Goal: Task Accomplishment & Management: Use online tool/utility

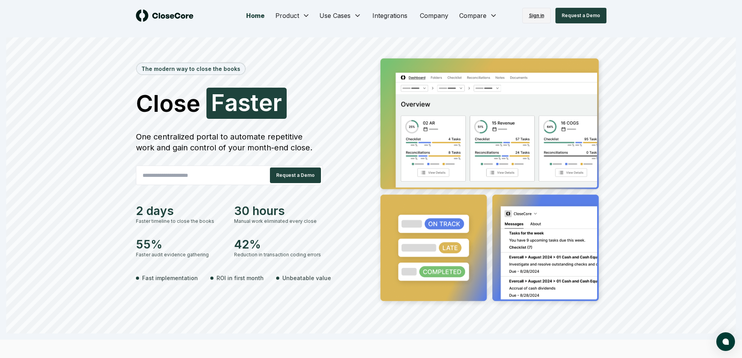
click at [536, 14] on link "Sign in" at bounding box center [536, 16] width 28 height 16
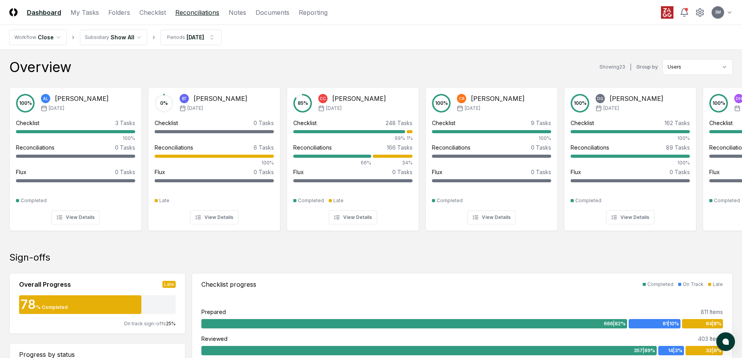
click at [199, 12] on link "Reconciliations" at bounding box center [197, 12] width 44 height 9
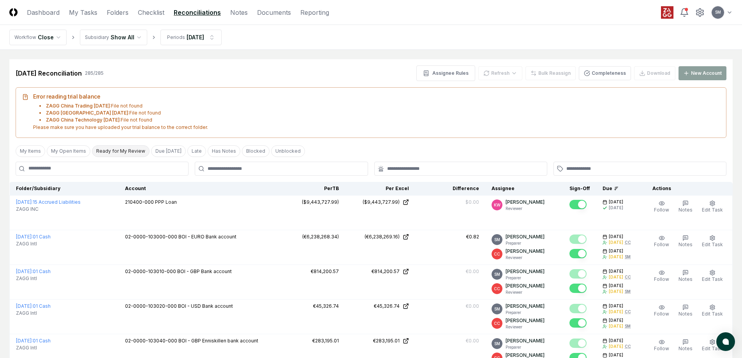
click at [129, 153] on button "Ready for My Review" at bounding box center [121, 151] width 58 height 12
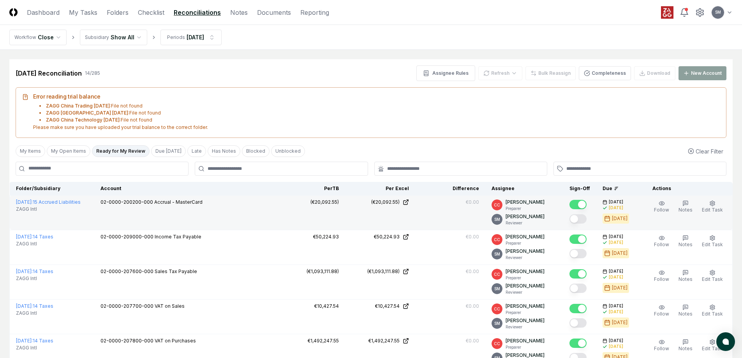
click at [586, 220] on button "Mark complete" at bounding box center [577, 218] width 17 height 9
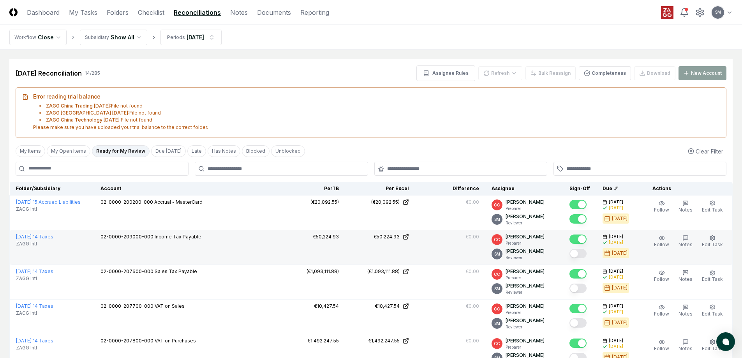
click at [581, 252] on button "Mark complete" at bounding box center [577, 253] width 17 height 9
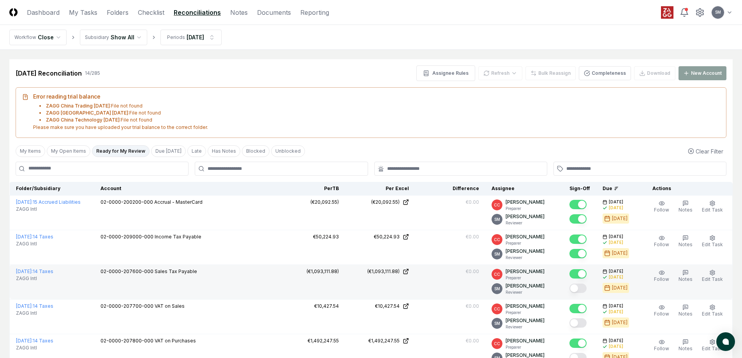
click at [584, 286] on button "Mark complete" at bounding box center [577, 287] width 17 height 9
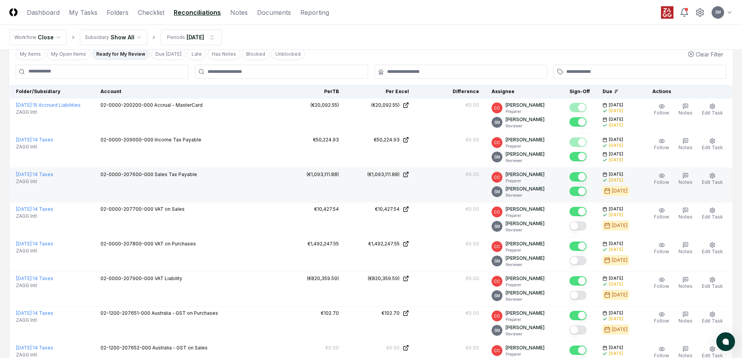
scroll to position [117, 0]
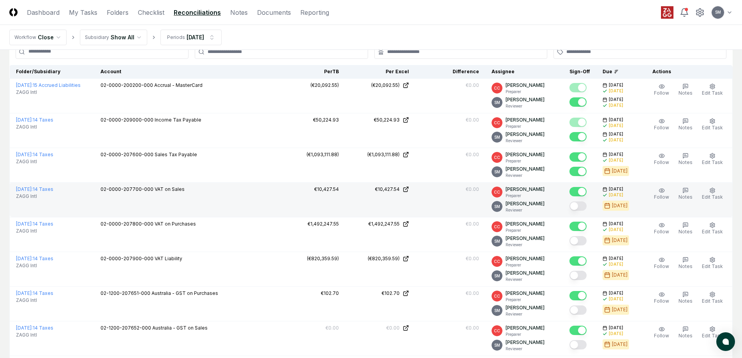
click at [585, 208] on button "Mark complete" at bounding box center [577, 205] width 17 height 9
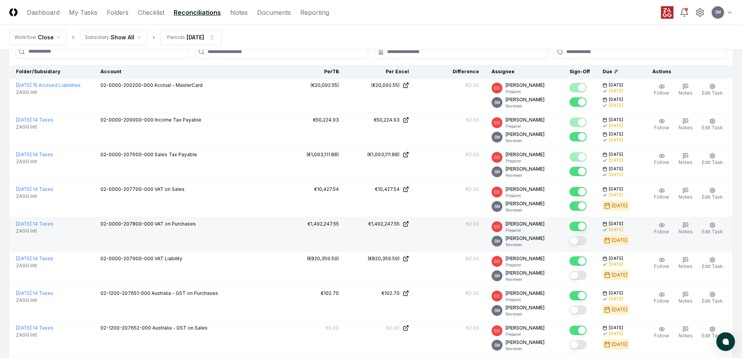
click at [584, 237] on button "Mark complete" at bounding box center [577, 240] width 17 height 9
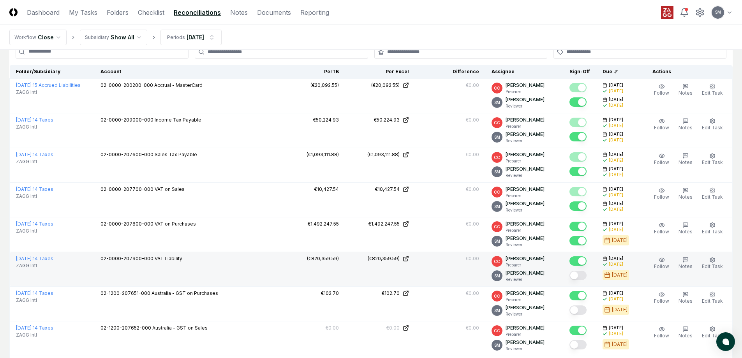
click at [583, 275] on button "Mark complete" at bounding box center [577, 275] width 17 height 9
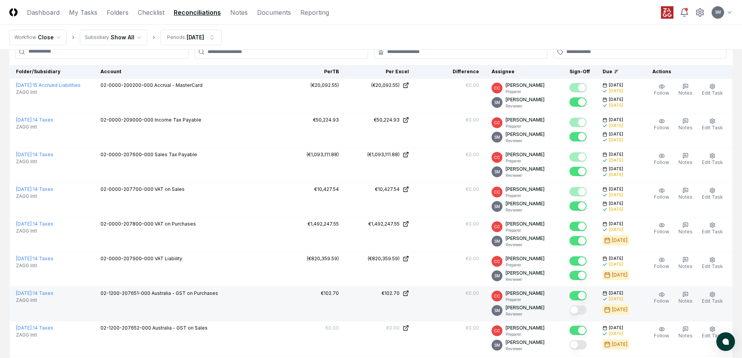
click at [586, 309] on button "Mark complete" at bounding box center [577, 309] width 17 height 9
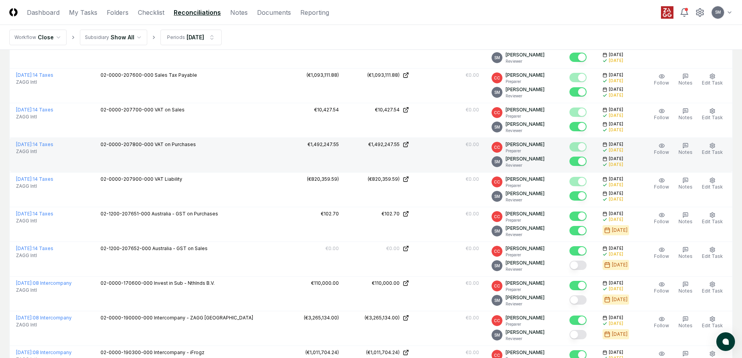
scroll to position [234, 0]
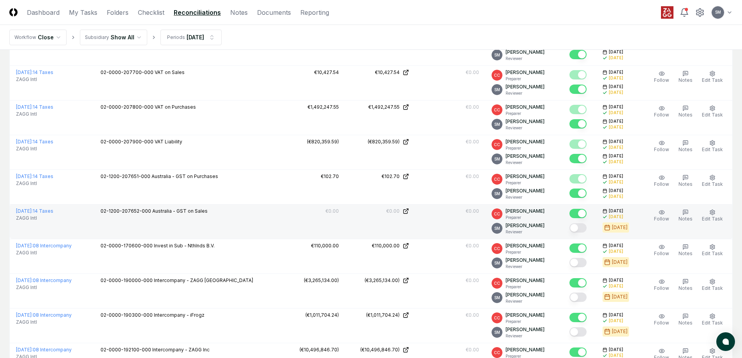
click at [585, 229] on button "Mark complete" at bounding box center [577, 227] width 17 height 9
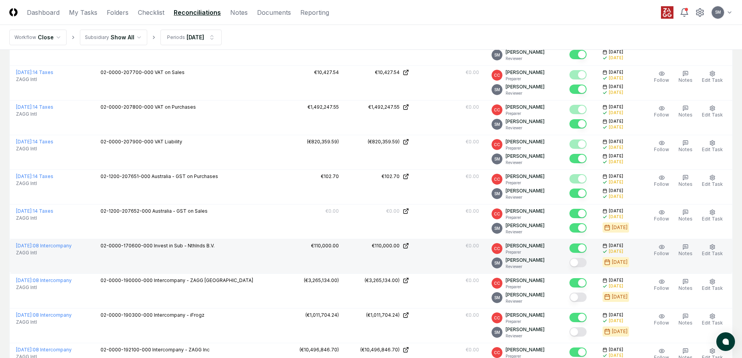
click at [584, 264] on button "Mark complete" at bounding box center [577, 262] width 17 height 9
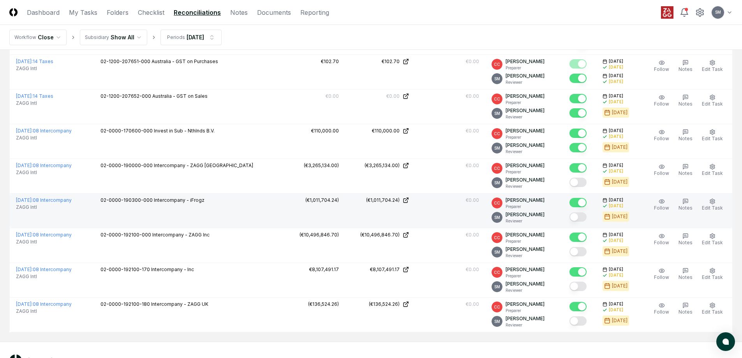
scroll to position [350, 0]
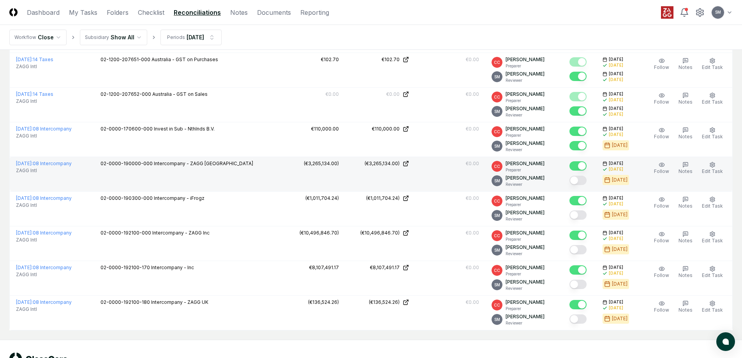
click at [586, 177] on button "Mark complete" at bounding box center [577, 180] width 17 height 9
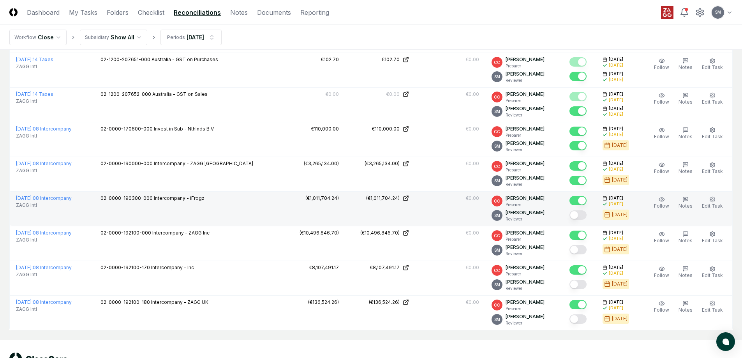
click at [585, 216] on button "Mark complete" at bounding box center [577, 214] width 17 height 9
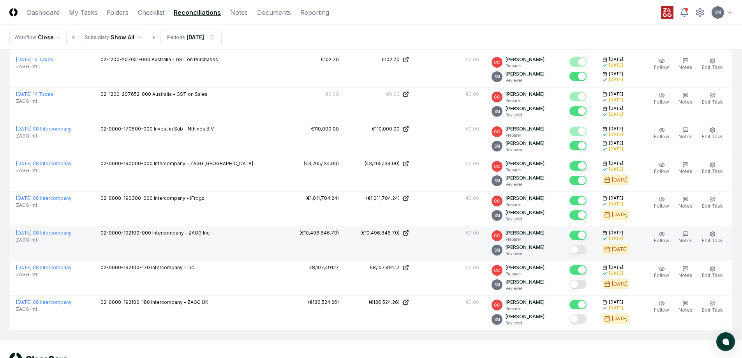
click at [584, 252] on button "Mark complete" at bounding box center [577, 249] width 17 height 9
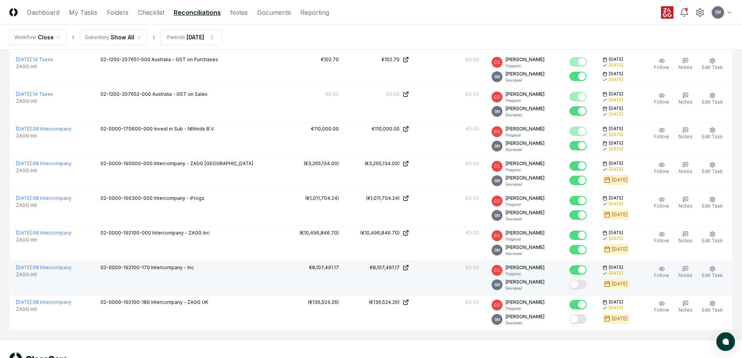
click at [583, 285] on button "Mark complete" at bounding box center [577, 284] width 17 height 9
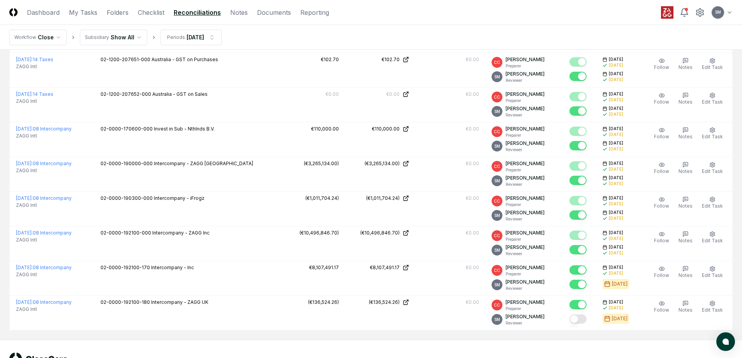
scroll to position [379, 0]
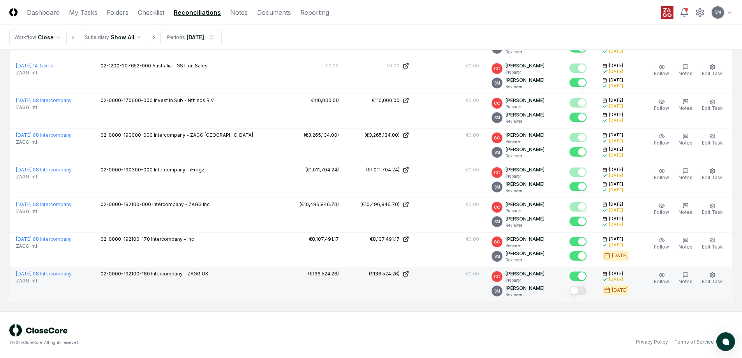
click at [585, 290] on button "Mark complete" at bounding box center [577, 290] width 17 height 9
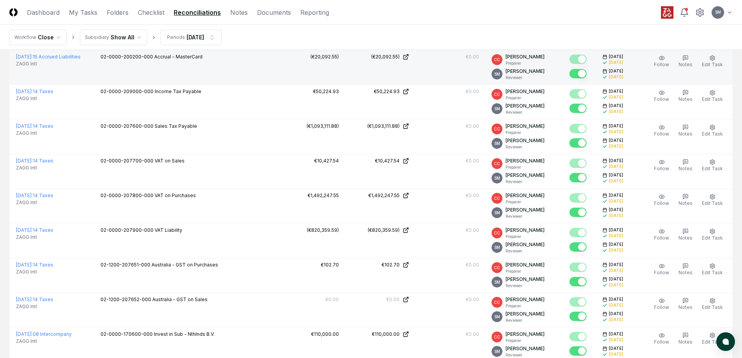
scroll to position [0, 0]
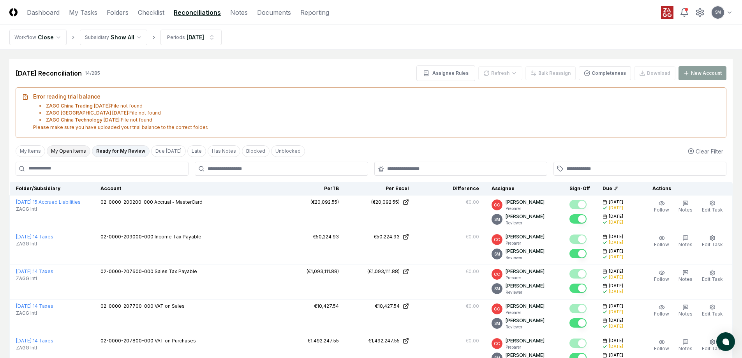
click at [65, 150] on button "My Open Items" at bounding box center [69, 151] width 44 height 12
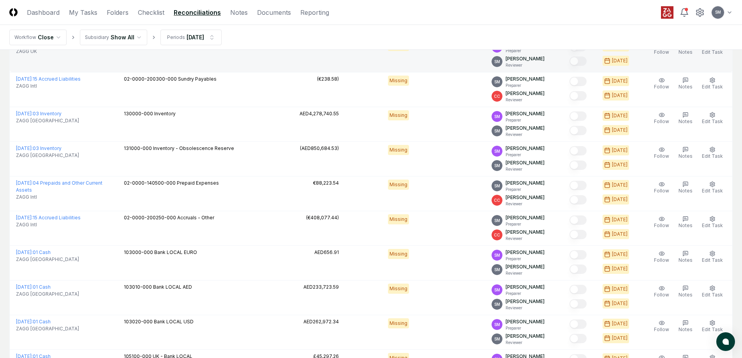
scroll to position [195, 0]
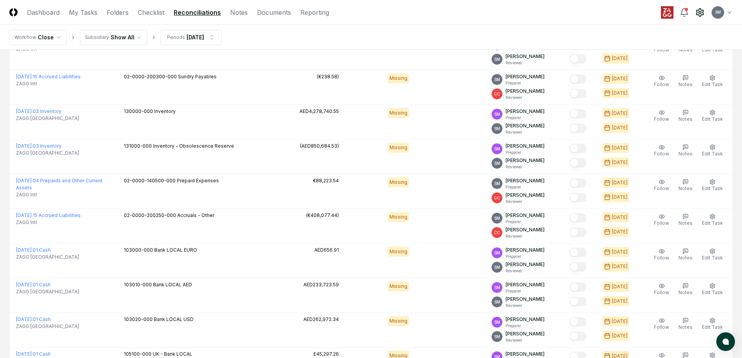
click at [702, 13] on icon at bounding box center [699, 12] width 9 height 9
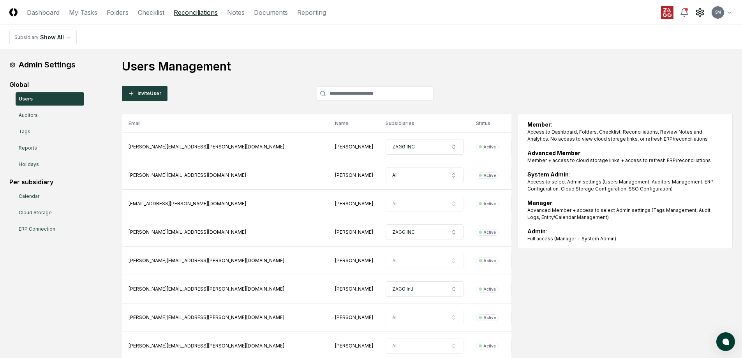
click at [194, 14] on link "Reconciliations" at bounding box center [196, 12] width 44 height 9
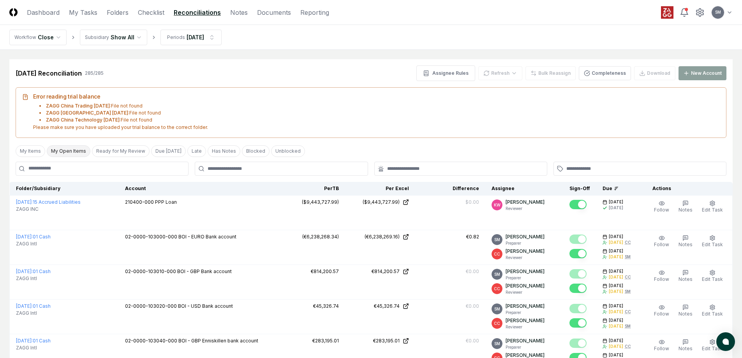
click at [69, 151] on button "My Open Items" at bounding box center [69, 151] width 44 height 12
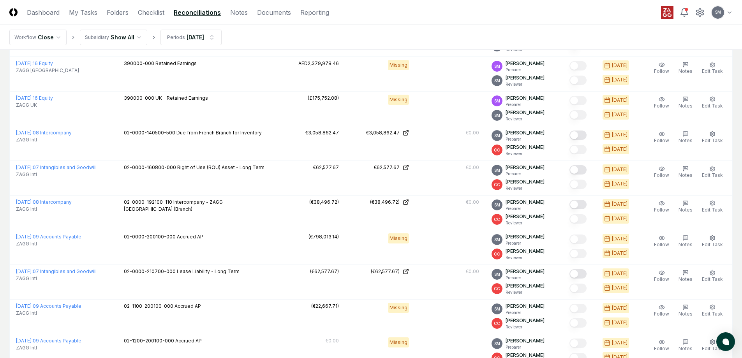
scroll to position [1349, 0]
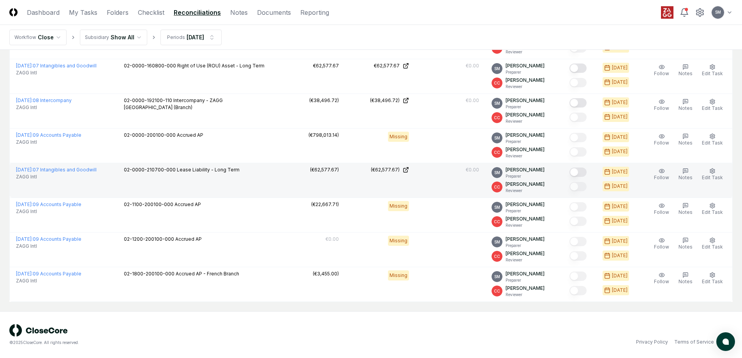
click at [586, 172] on button "Mark complete" at bounding box center [577, 171] width 17 height 9
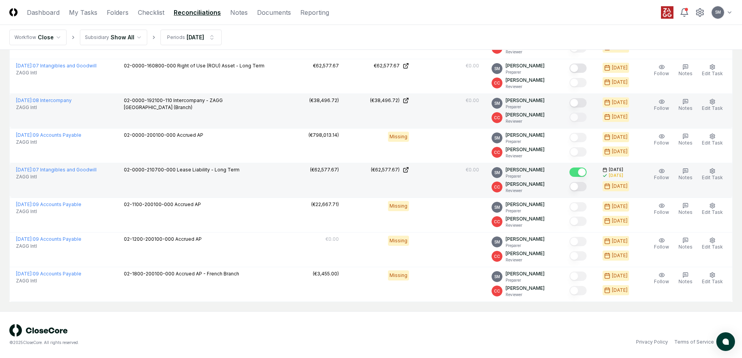
click at [584, 103] on button "Mark complete" at bounding box center [577, 102] width 17 height 9
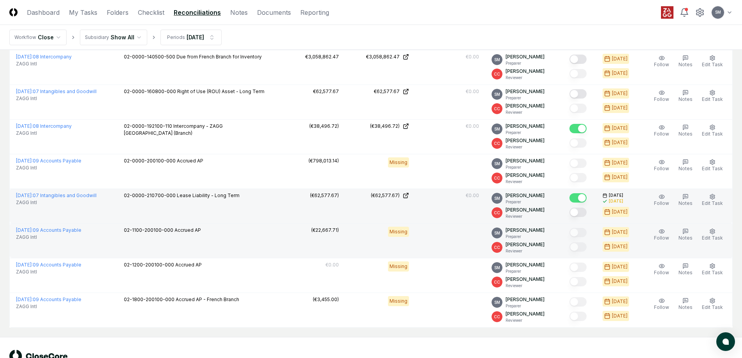
scroll to position [1271, 0]
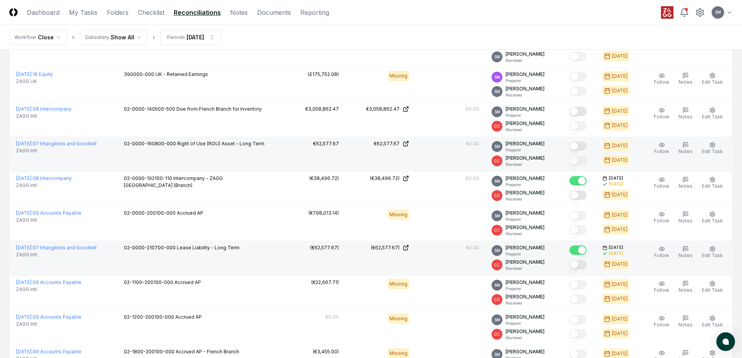
click at [586, 143] on button "Mark complete" at bounding box center [577, 145] width 17 height 9
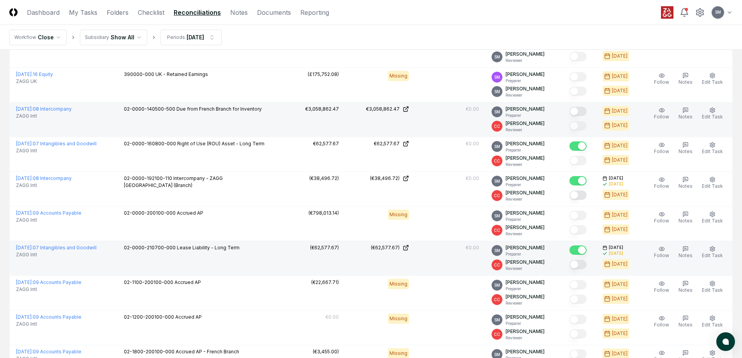
click at [586, 111] on button "Mark complete" at bounding box center [577, 111] width 17 height 9
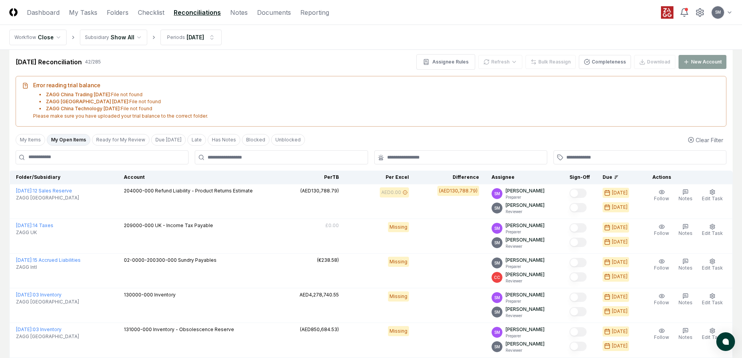
scroll to position [0, 0]
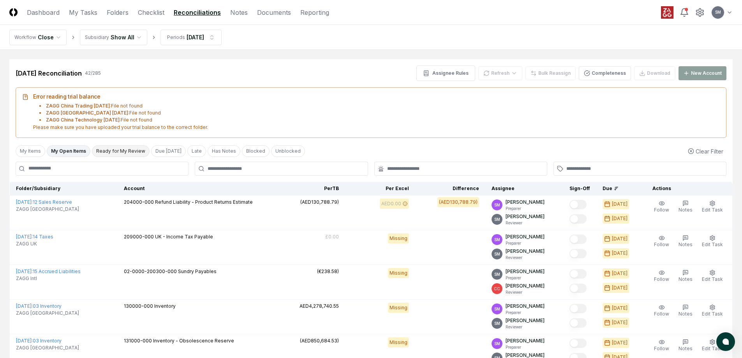
click at [109, 153] on button "Ready for My Review" at bounding box center [121, 151] width 58 height 12
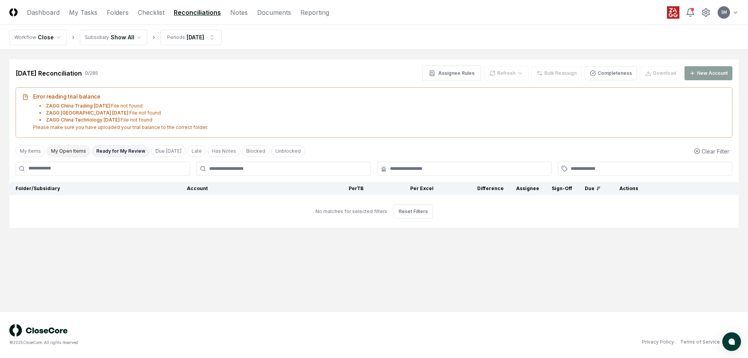
click at [75, 153] on button "My Open Items" at bounding box center [69, 151] width 44 height 12
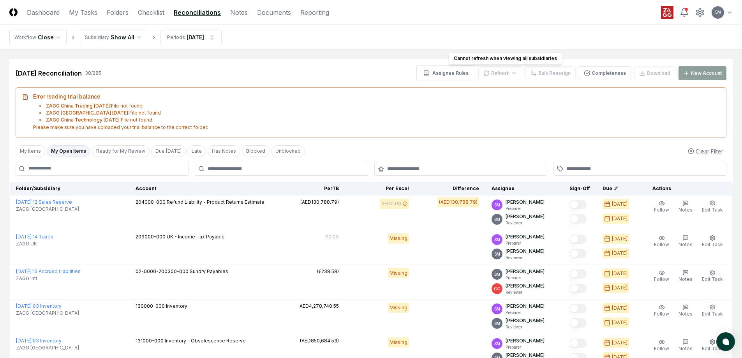
click at [508, 75] on div "Refresh" at bounding box center [500, 73] width 44 height 14
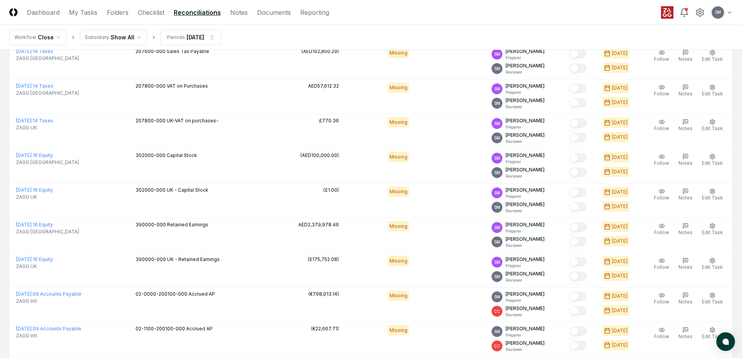
scroll to position [1129, 0]
